Goal: Find specific page/section: Find specific page/section

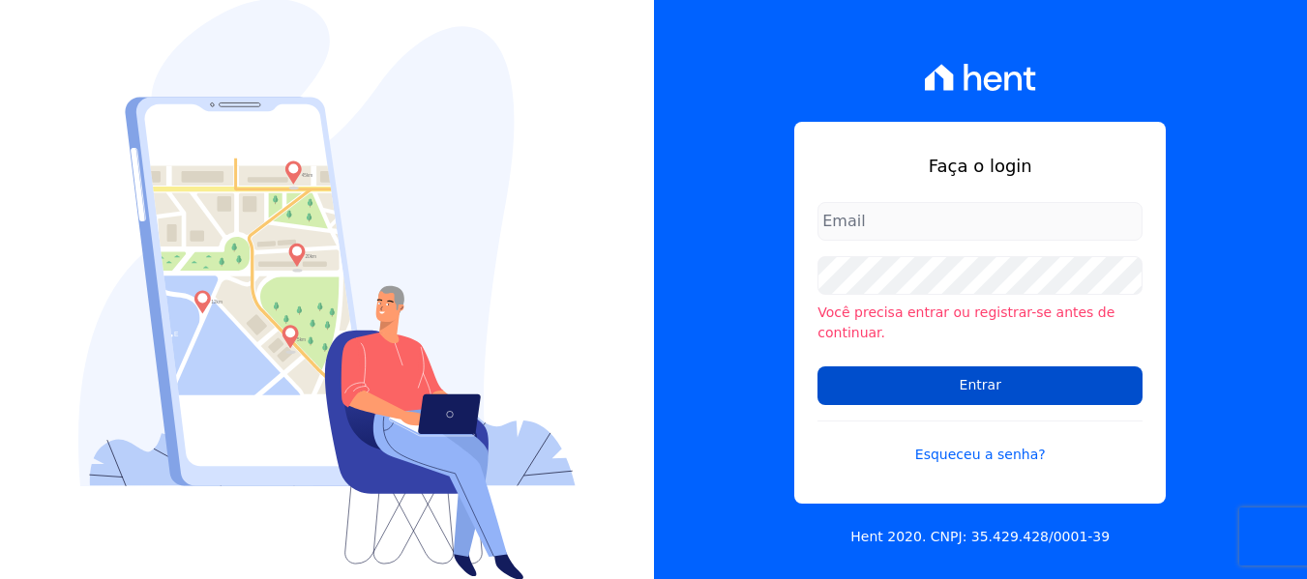
type input "[PERSON_NAME][EMAIL_ADDRESS][DOMAIN_NAME]"
click at [1018, 370] on input "Entrar" at bounding box center [979, 386] width 325 height 39
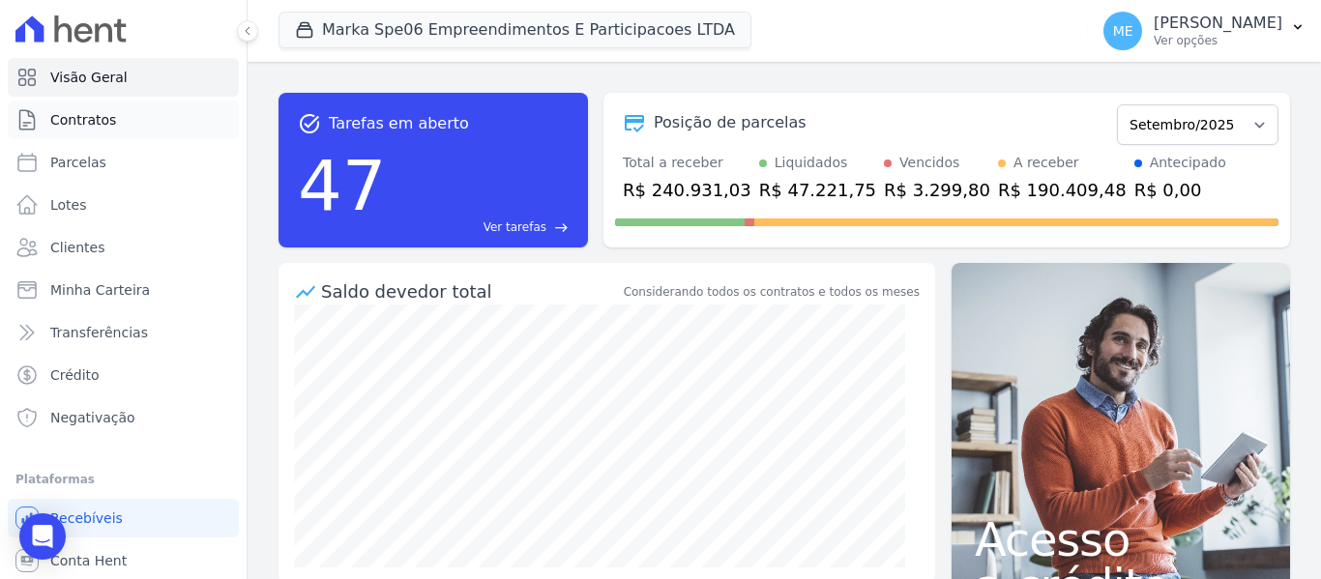
click at [97, 121] on span "Contratos" at bounding box center [83, 119] width 66 height 19
